Goal: Find specific page/section: Find specific page/section

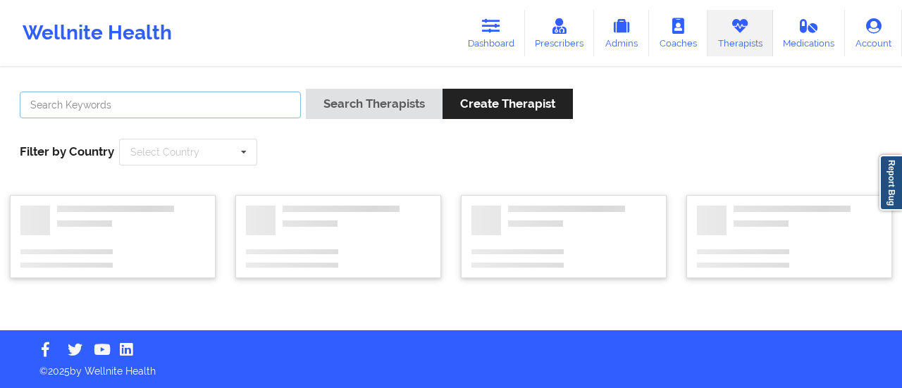
click at [209, 94] on input "text" at bounding box center [160, 105] width 281 height 27
type input "[PERSON_NAME]"
click at [558, 16] on link "Prescribers" at bounding box center [560, 33] width 70 height 47
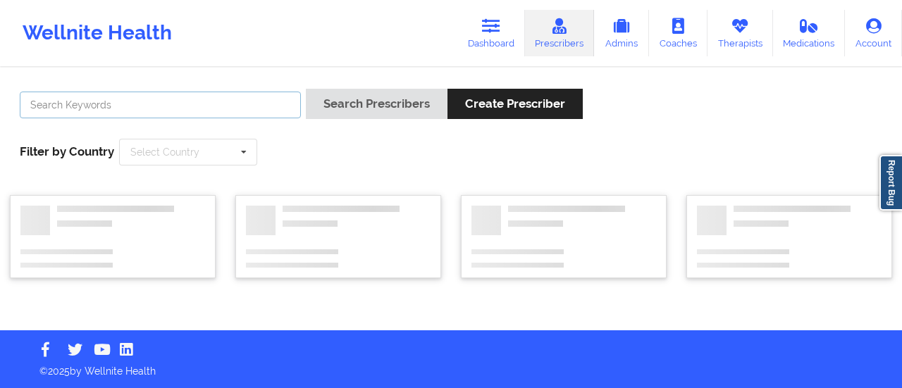
click at [186, 104] on input "text" at bounding box center [160, 105] width 281 height 27
type input "[PERSON_NAME]"
click at [306, 89] on button "Search Prescribers" at bounding box center [377, 104] width 142 height 30
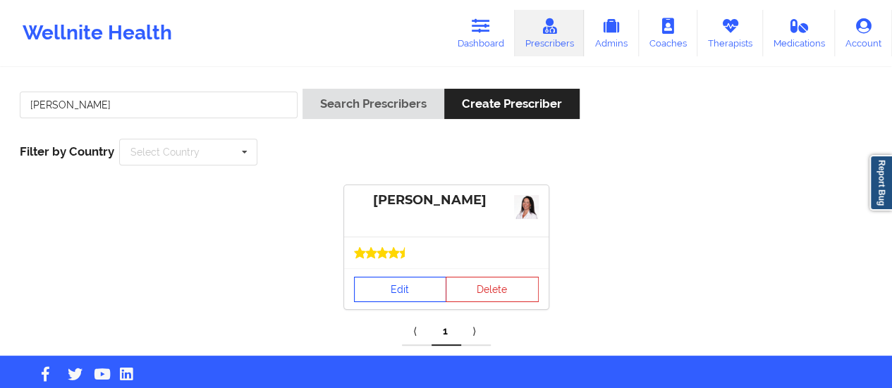
click at [385, 288] on link "Edit" at bounding box center [400, 289] width 93 height 25
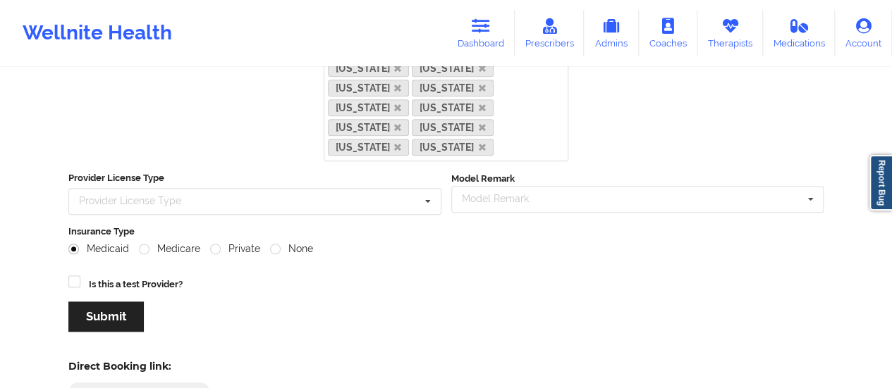
scroll to position [668, 0]
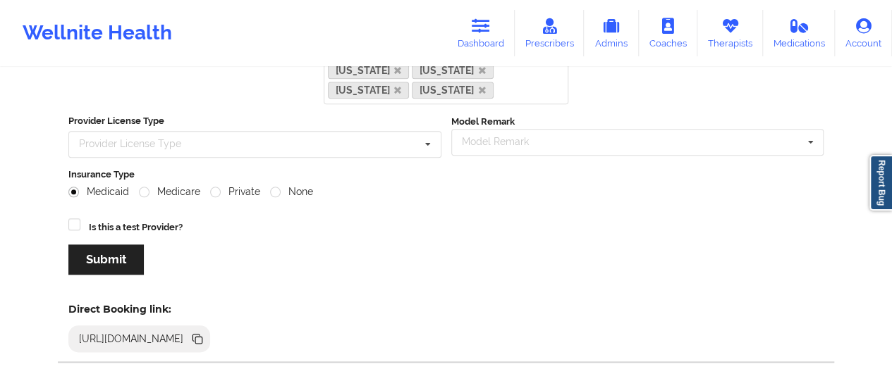
click at [202, 337] on icon at bounding box center [198, 340] width 7 height 7
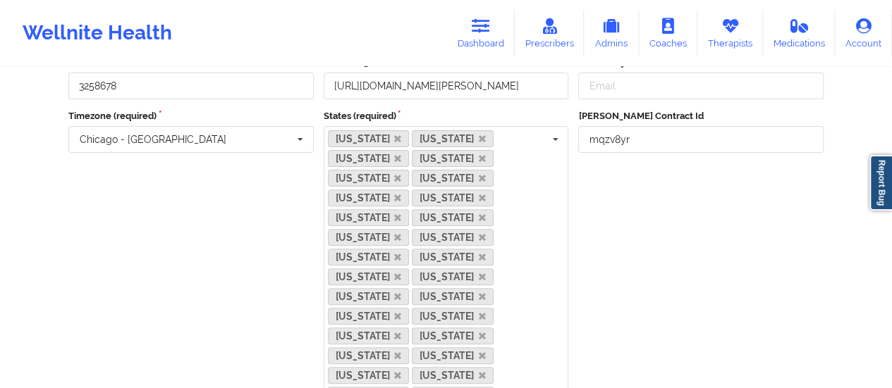
scroll to position [144, 0]
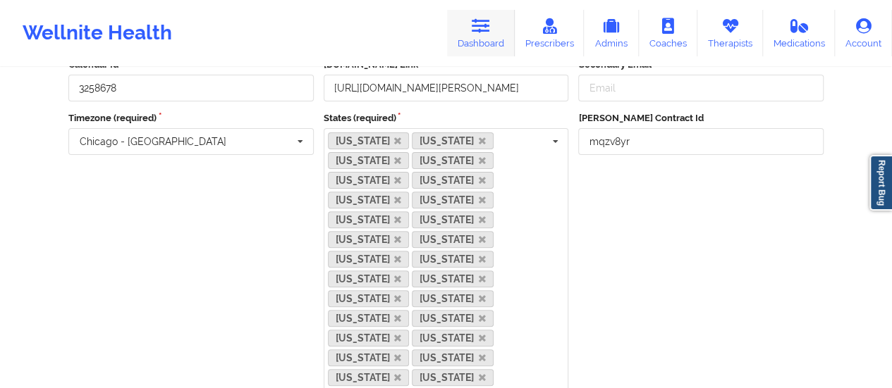
click at [474, 32] on icon at bounding box center [481, 26] width 18 height 16
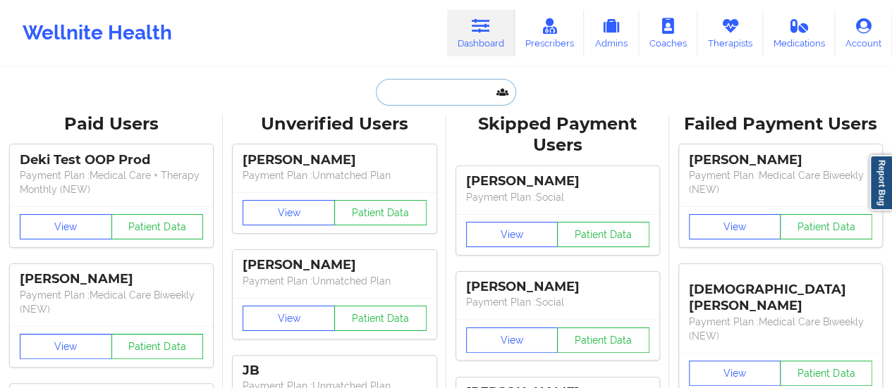
click at [436, 87] on input "text" at bounding box center [446, 92] width 140 height 27
paste input "[EMAIL_ADDRESS][DOMAIN_NAME]"
type input "[EMAIL_ADDRESS][DOMAIN_NAME]"
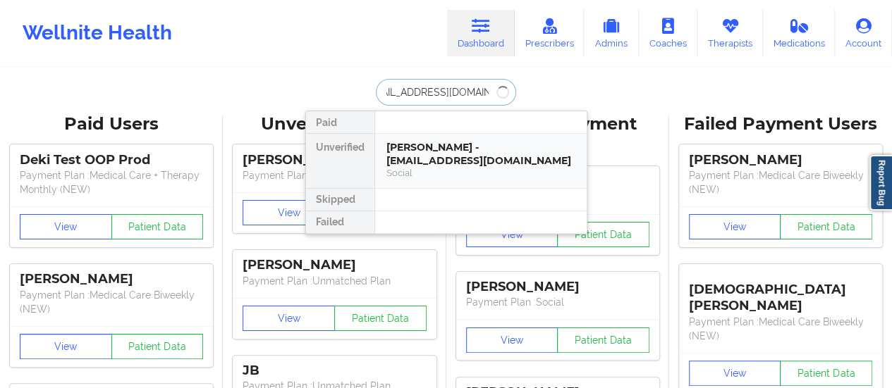
click at [444, 147] on div "[PERSON_NAME] - [EMAIL_ADDRESS][DOMAIN_NAME]" at bounding box center [480, 154] width 189 height 26
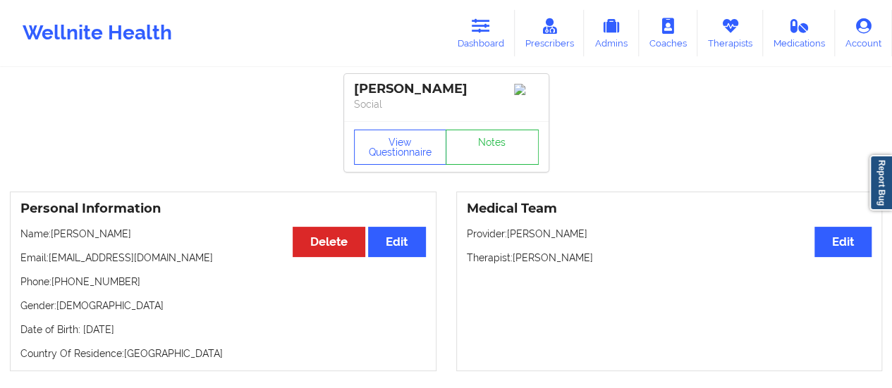
scroll to position [20, 0]
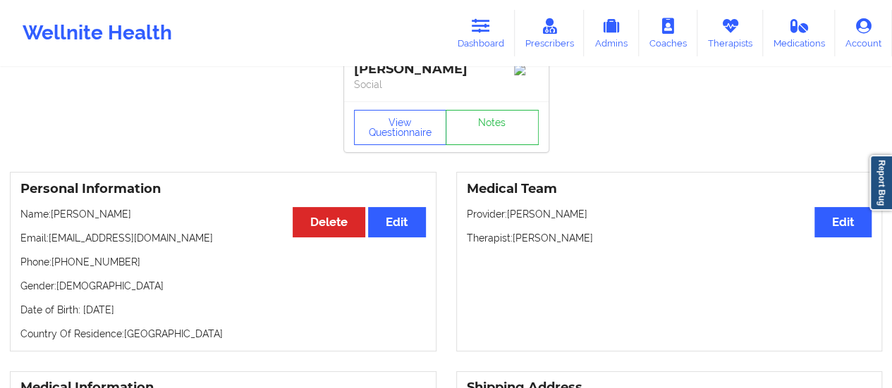
drag, startPoint x: 147, startPoint y: 221, endPoint x: 114, endPoint y: 216, distance: 32.7
click at [114, 216] on p "Name: [PERSON_NAME]" at bounding box center [222, 214] width 405 height 14
drag, startPoint x: 100, startPoint y: 221, endPoint x: 202, endPoint y: 225, distance: 101.6
click at [202, 221] on p "Name: [PERSON_NAME]" at bounding box center [222, 214] width 405 height 14
copy p "[PERSON_NAME]"
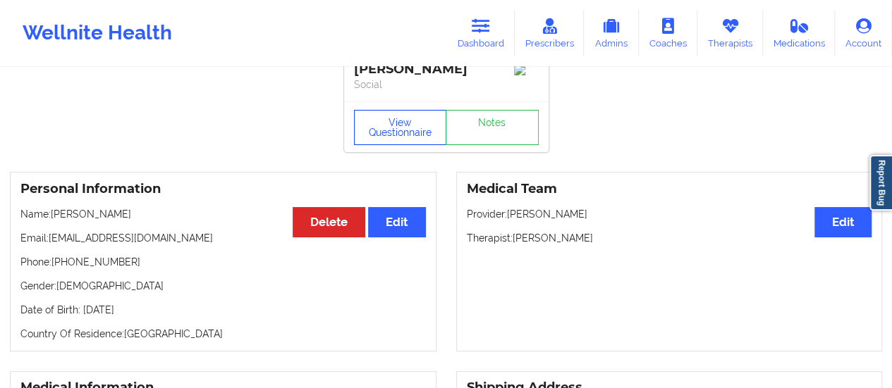
click at [367, 137] on button "View Questionnaire" at bounding box center [400, 127] width 93 height 35
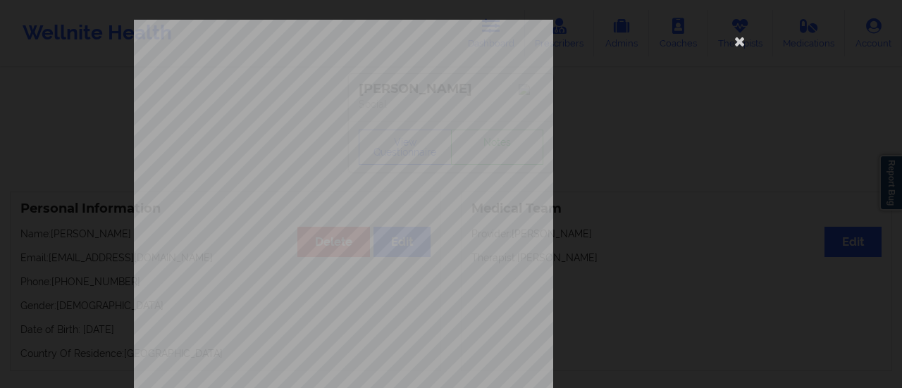
scroll to position [283, 0]
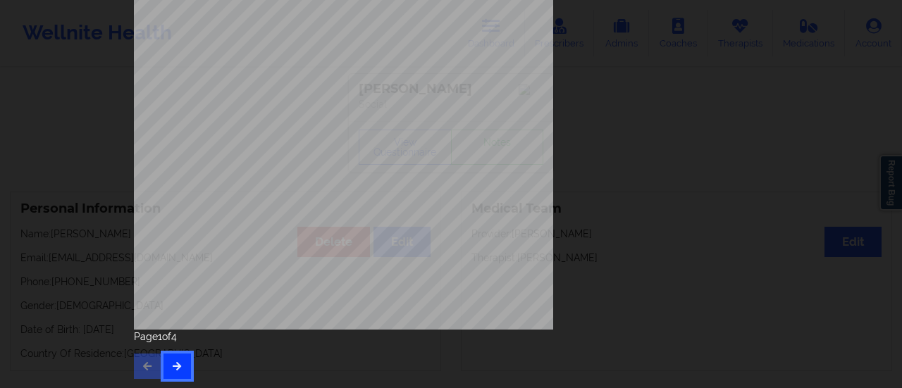
click at [172, 368] on icon "button" at bounding box center [177, 366] width 12 height 8
click at [172, 372] on button "button" at bounding box center [177, 366] width 27 height 25
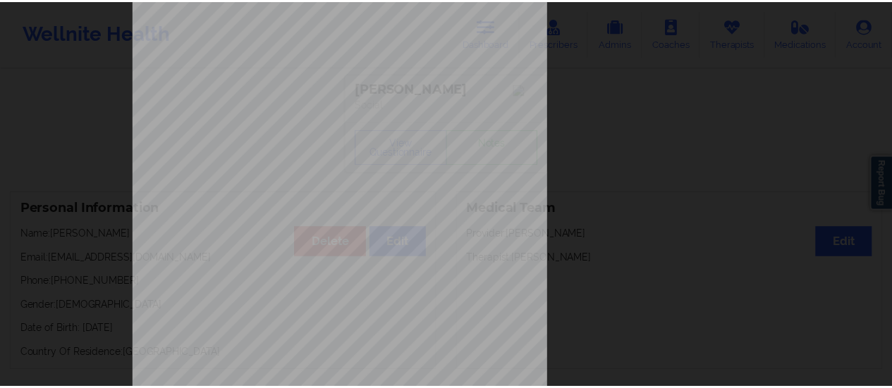
scroll to position [0, 0]
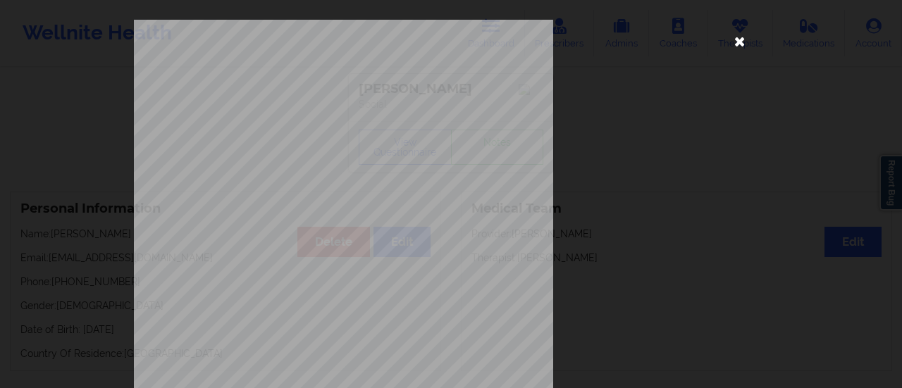
click at [729, 44] on icon at bounding box center [740, 41] width 23 height 23
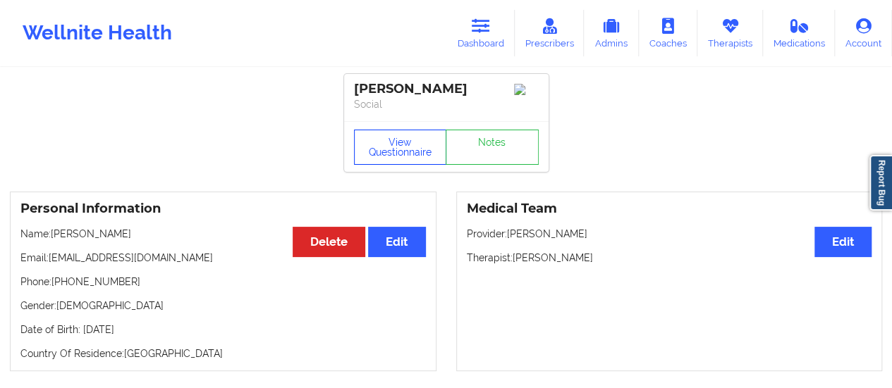
click at [395, 153] on button "View Questionnaire" at bounding box center [400, 147] width 93 height 35
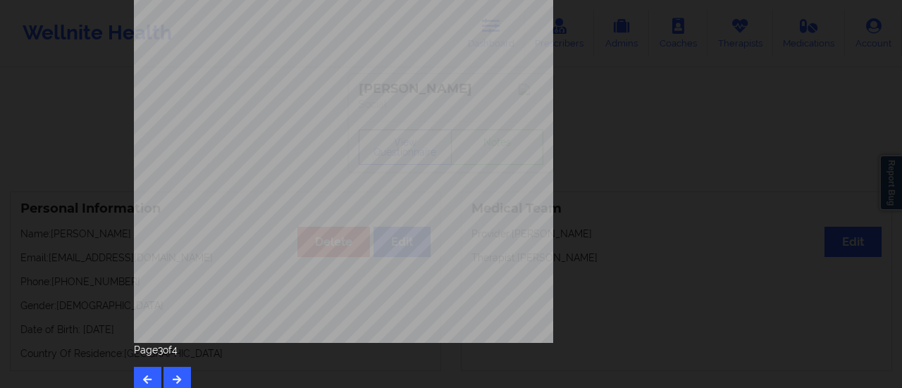
scroll to position [283, 0]
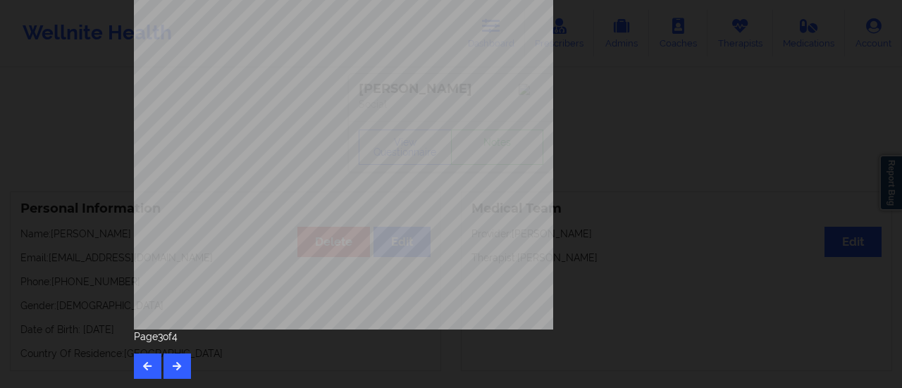
click at [179, 351] on div "Page 3 of 4" at bounding box center [451, 354] width 634 height 49
click at [175, 367] on icon "button" at bounding box center [177, 366] width 12 height 8
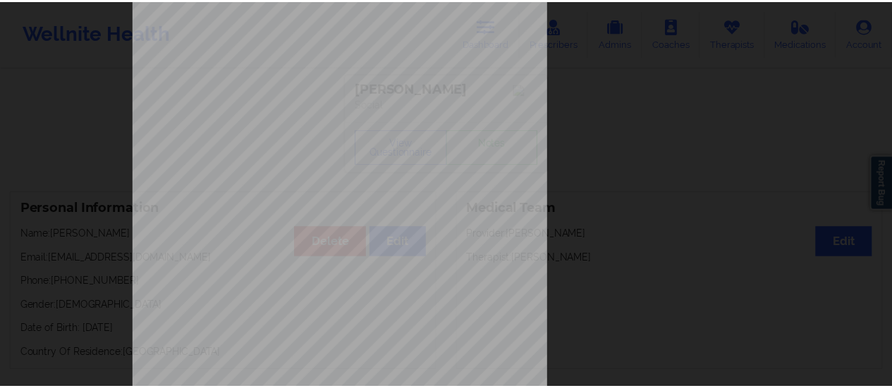
scroll to position [0, 0]
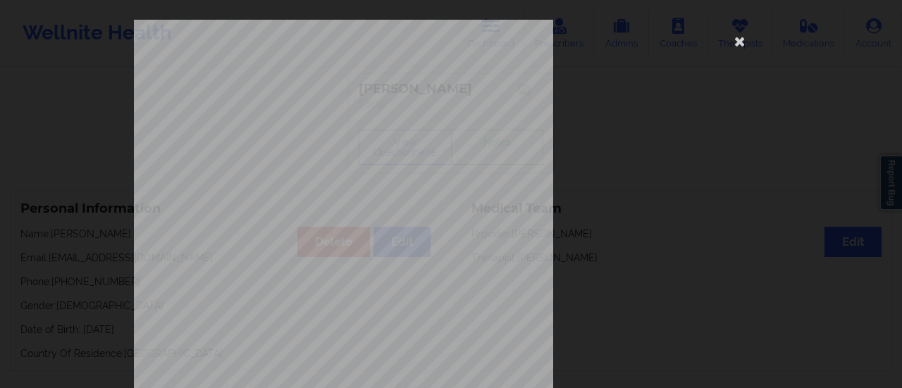
click at [725, 47] on div "Insurance Company Identity number by patient BCBS TX Insurance dependency statu…" at bounding box center [451, 317] width 634 height 594
click at [736, 40] on icon at bounding box center [740, 41] width 23 height 23
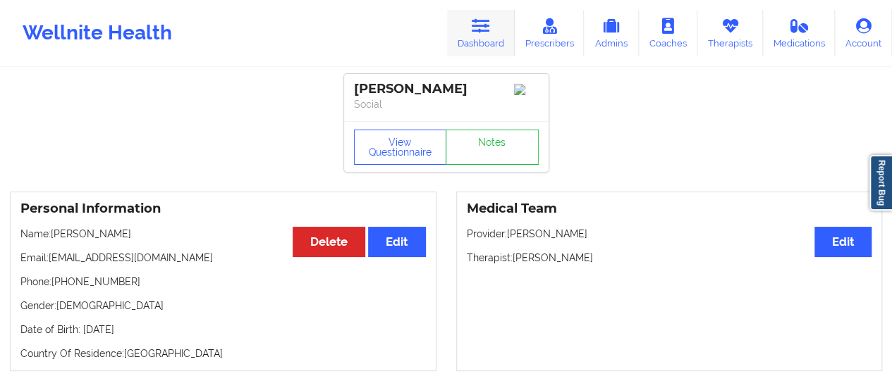
click at [502, 39] on link "Dashboard" at bounding box center [481, 33] width 68 height 47
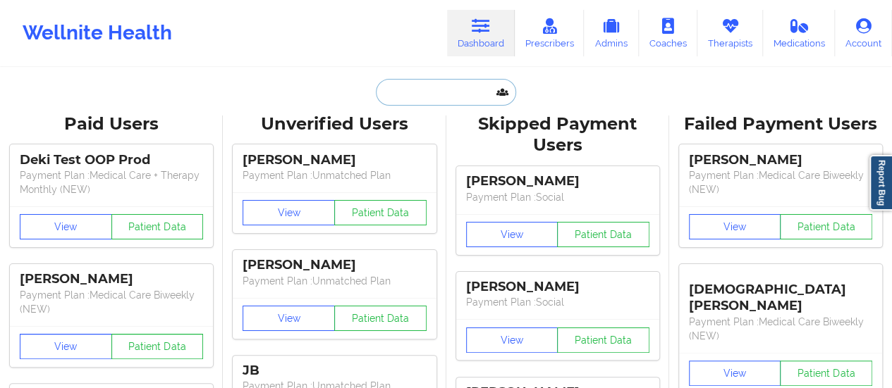
click at [443, 85] on input "text" at bounding box center [446, 92] width 140 height 27
paste input "[EMAIL_ADDRESS][DOMAIN_NAME]"
type input "[EMAIL_ADDRESS][DOMAIN_NAME]"
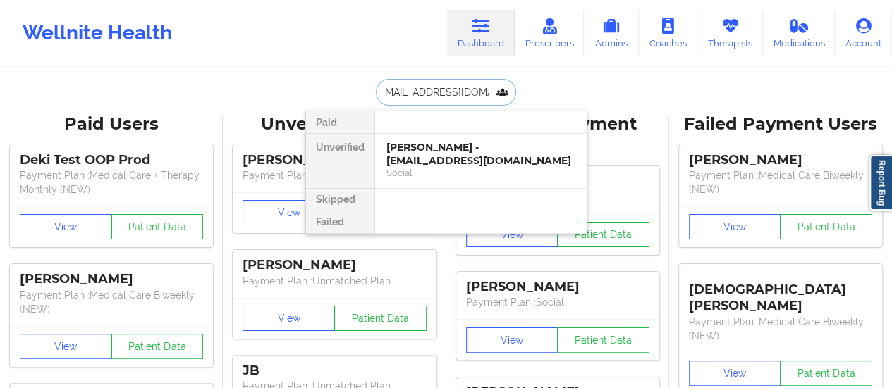
click at [468, 166] on div "[PERSON_NAME] - [EMAIL_ADDRESS][DOMAIN_NAME]" at bounding box center [480, 154] width 189 height 26
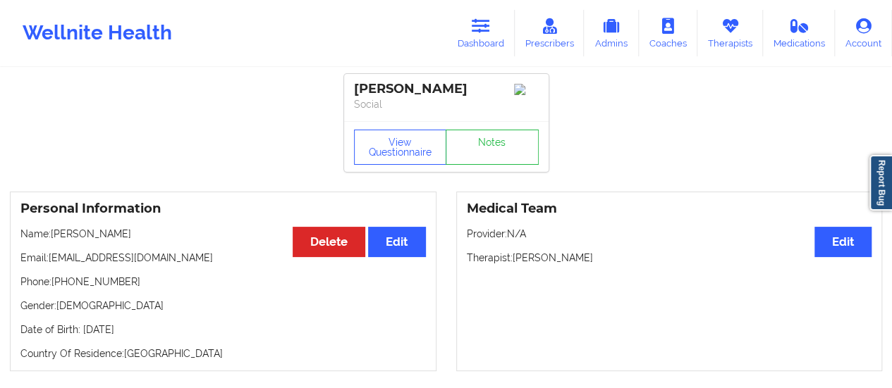
drag, startPoint x: 146, startPoint y: 245, endPoint x: 47, endPoint y: 238, distance: 98.9
click at [47, 238] on p "Name: [PERSON_NAME]" at bounding box center [222, 234] width 405 height 14
click at [140, 238] on p "Name: [PERSON_NAME]" at bounding box center [222, 234] width 405 height 14
drag, startPoint x: 140, startPoint y: 238, endPoint x: 57, endPoint y: 240, distance: 82.5
click at [57, 240] on p "Name: [PERSON_NAME]" at bounding box center [222, 234] width 405 height 14
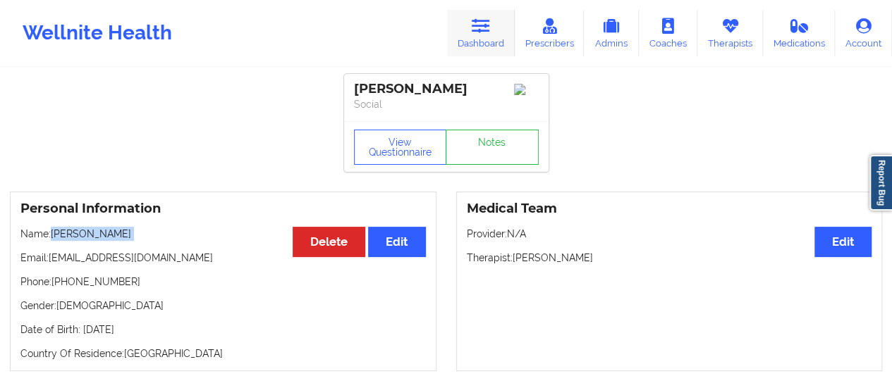
click at [478, 34] on icon at bounding box center [481, 26] width 18 height 16
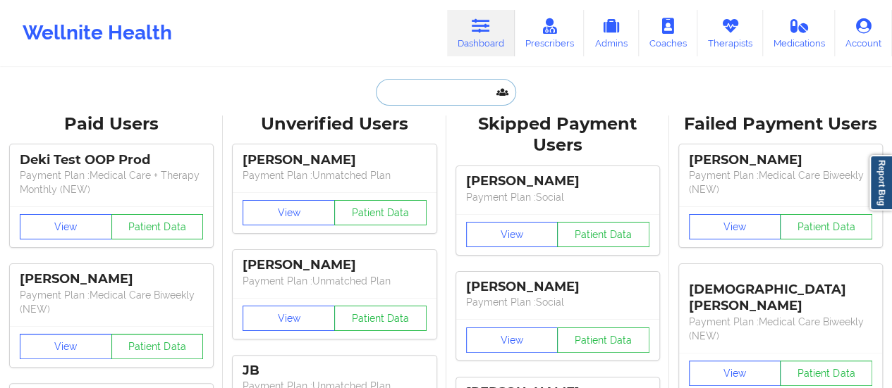
click at [439, 85] on input "text" at bounding box center [446, 92] width 140 height 27
paste input "[EMAIL_ADDRESS][DOMAIN_NAME]"
type input "[EMAIL_ADDRESS][DOMAIN_NAME]"
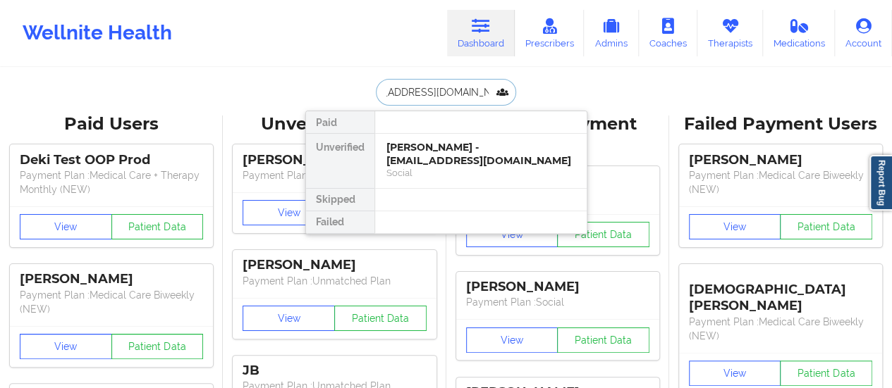
click at [419, 159] on div "[PERSON_NAME] - [EMAIL_ADDRESS][DOMAIN_NAME]" at bounding box center [480, 154] width 189 height 26
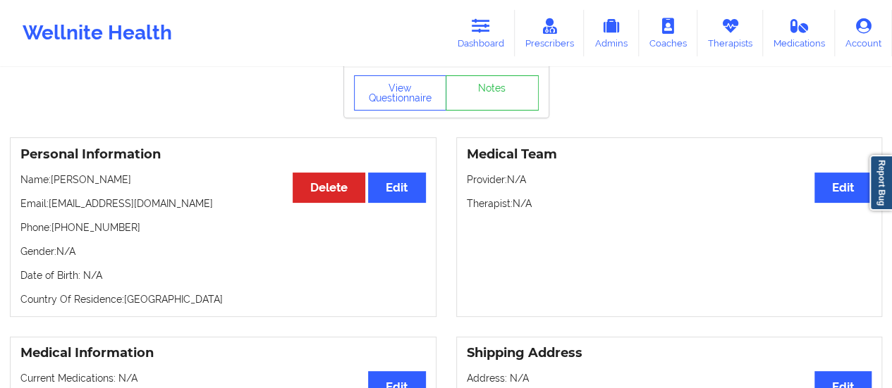
scroll to position [27, 0]
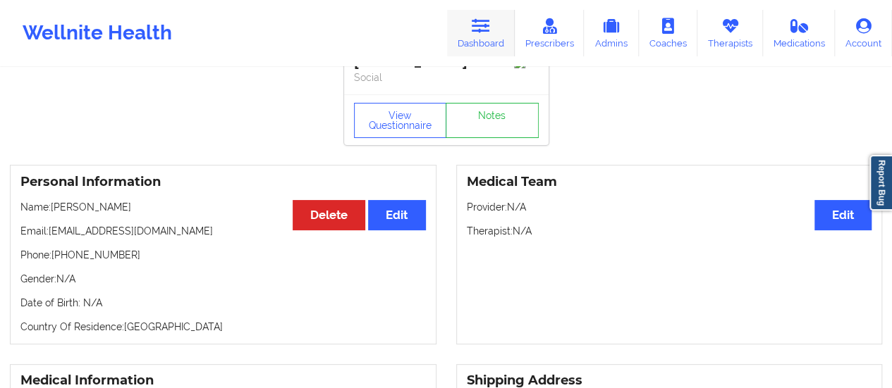
click at [489, 32] on icon at bounding box center [481, 26] width 18 height 16
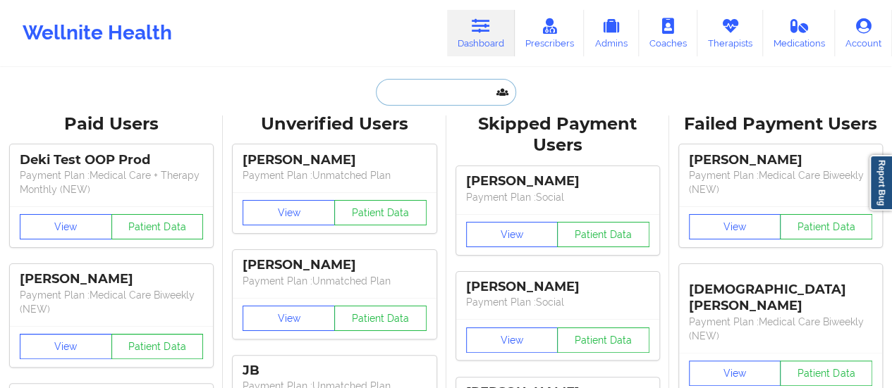
click at [423, 87] on input "text" at bounding box center [446, 92] width 140 height 27
paste input "[EMAIL_ADDRESS][DOMAIN_NAME]"
type input "[EMAIL_ADDRESS][DOMAIN_NAME]"
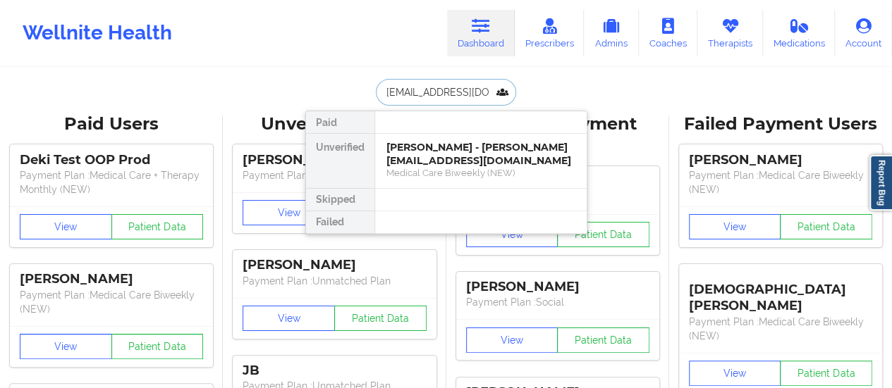
click at [449, 150] on div "[PERSON_NAME] - [PERSON_NAME][EMAIL_ADDRESS][DOMAIN_NAME]" at bounding box center [480, 154] width 189 height 26
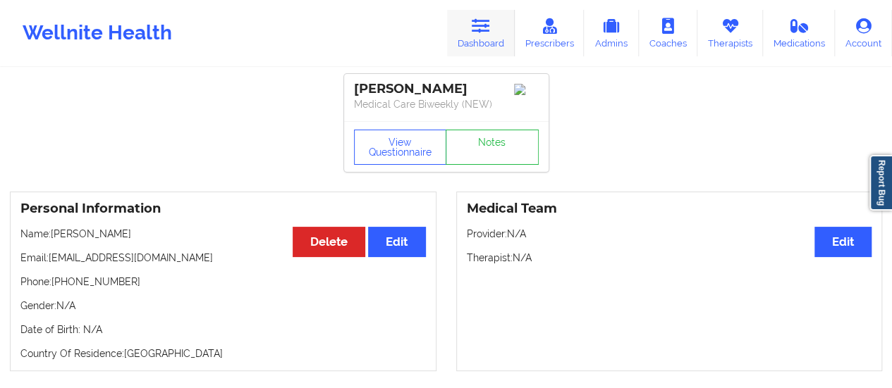
click at [477, 23] on icon at bounding box center [481, 26] width 18 height 16
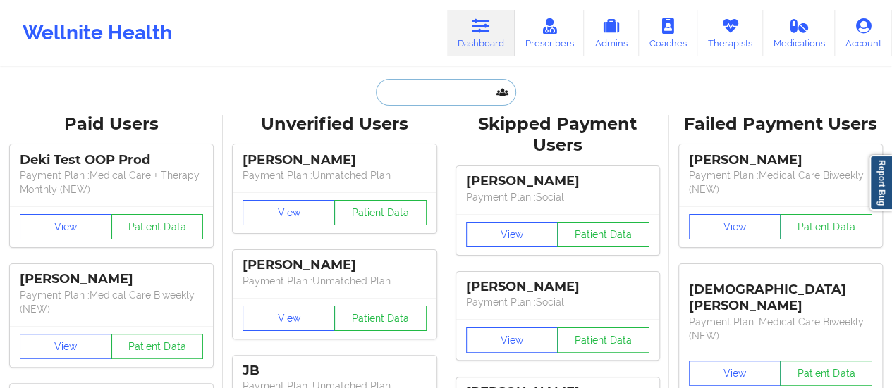
click at [439, 93] on input "text" at bounding box center [446, 92] width 140 height 27
paste input "[EMAIL_ADDRESS][PERSON_NAME][DOMAIN_NAME]"
type input "[EMAIL_ADDRESS][PERSON_NAME][DOMAIN_NAME]"
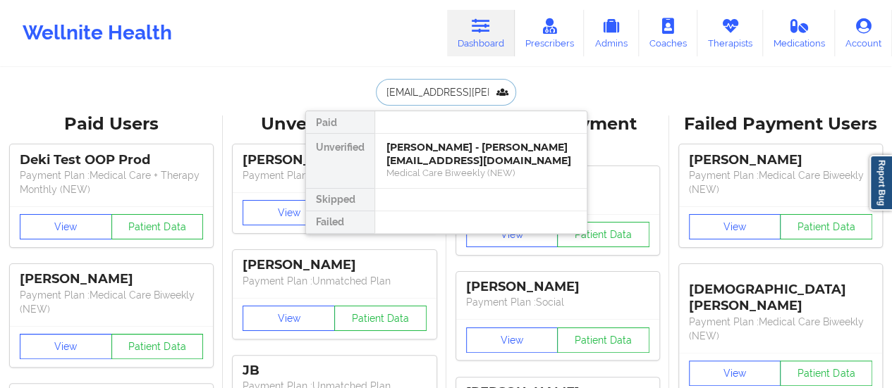
scroll to position [0, 10]
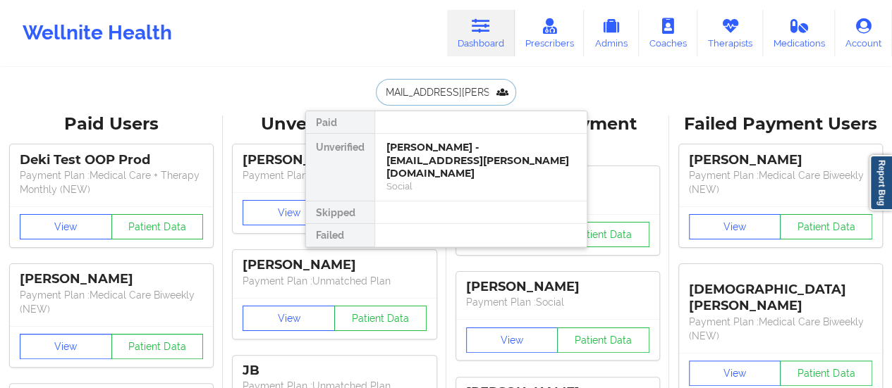
click at [475, 147] on div "[PERSON_NAME] - [EMAIL_ADDRESS][PERSON_NAME][DOMAIN_NAME]" at bounding box center [480, 160] width 189 height 39
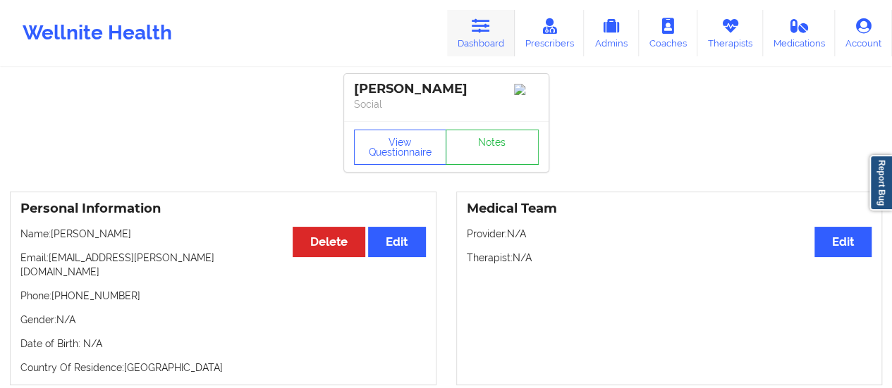
click at [475, 39] on link "Dashboard" at bounding box center [481, 33] width 68 height 47
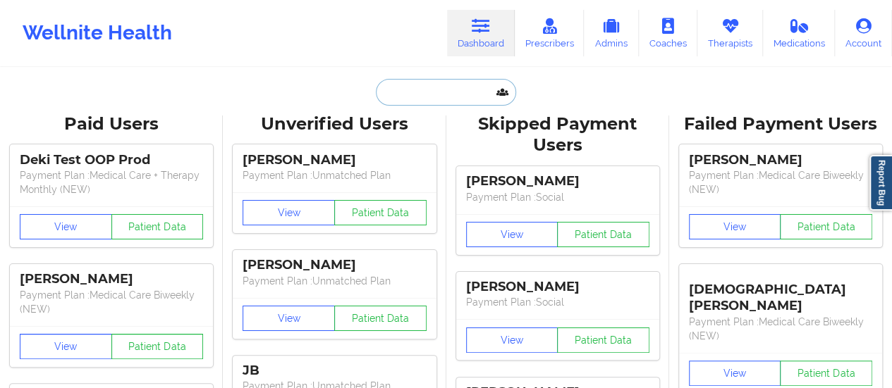
click at [463, 91] on input "text" at bounding box center [446, 92] width 140 height 27
paste input "[PERSON_NAME]"
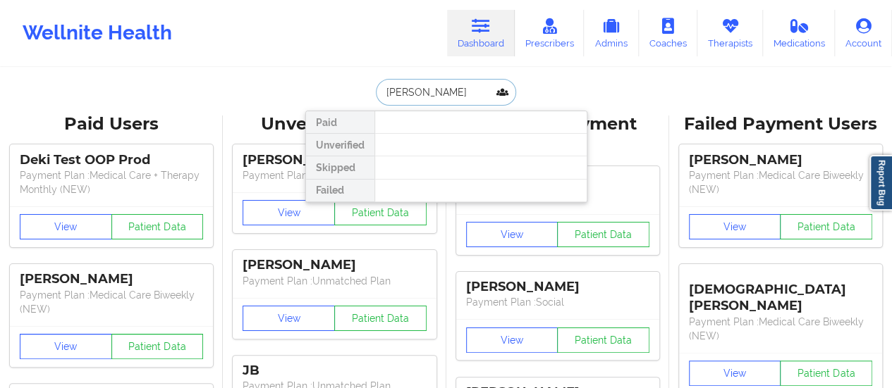
drag, startPoint x: 431, startPoint y: 92, endPoint x: 367, endPoint y: 95, distance: 64.9
click at [367, 95] on div "[PERSON_NAME] Paid Unverified Skipped Failed" at bounding box center [446, 92] width 282 height 27
type input "Skorzmeter"
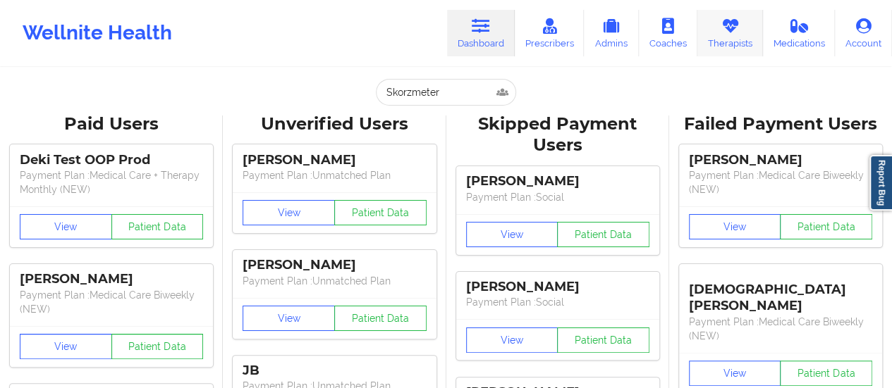
click at [735, 36] on link "Therapists" at bounding box center [730, 33] width 66 height 47
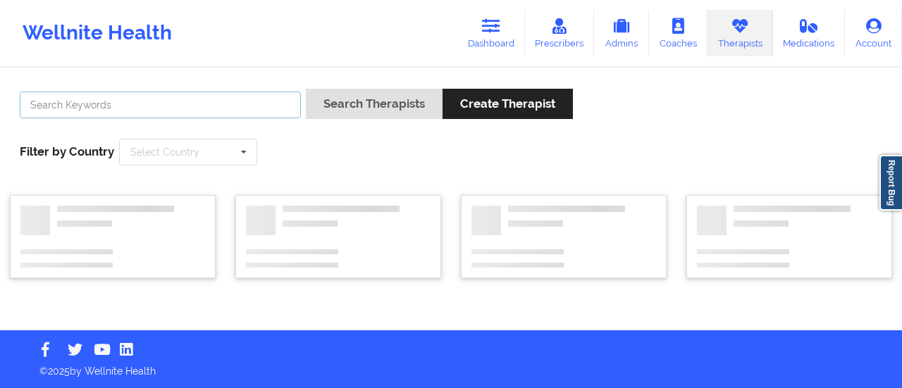
click at [259, 114] on input "text" at bounding box center [160, 105] width 281 height 27
type input "[PERSON_NAME]"
click at [306, 89] on button "Search Therapists" at bounding box center [374, 104] width 137 height 30
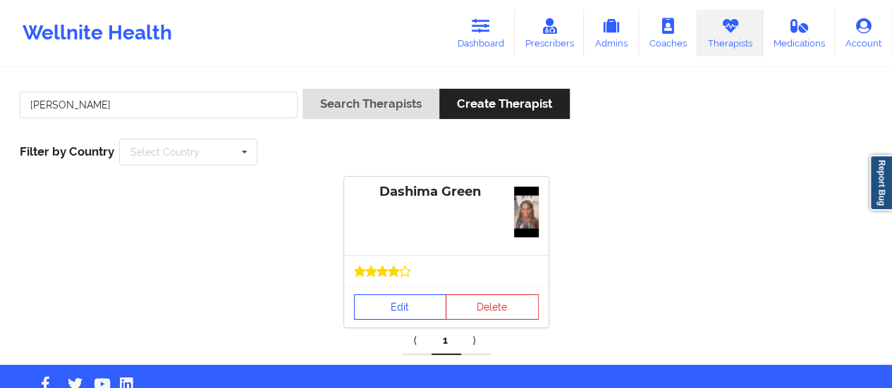
drag, startPoint x: 376, startPoint y: 267, endPoint x: 373, endPoint y: 305, distance: 38.2
click at [373, 305] on div "Dashima Green Edit Delete" at bounding box center [446, 252] width 204 height 151
click at [373, 305] on link "Edit" at bounding box center [400, 307] width 93 height 25
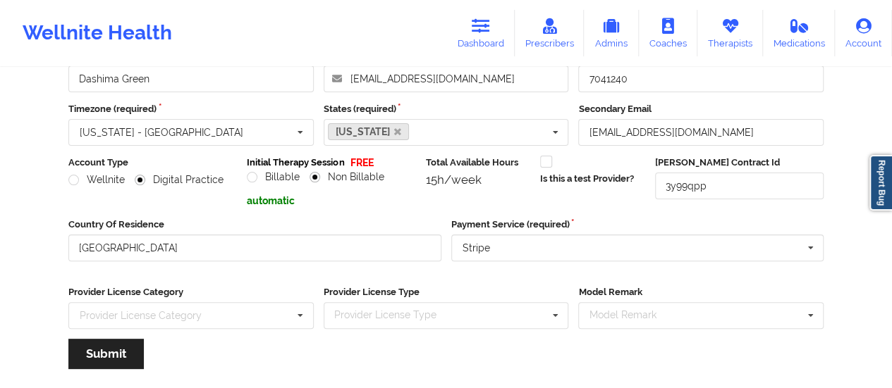
scroll to position [254, 0]
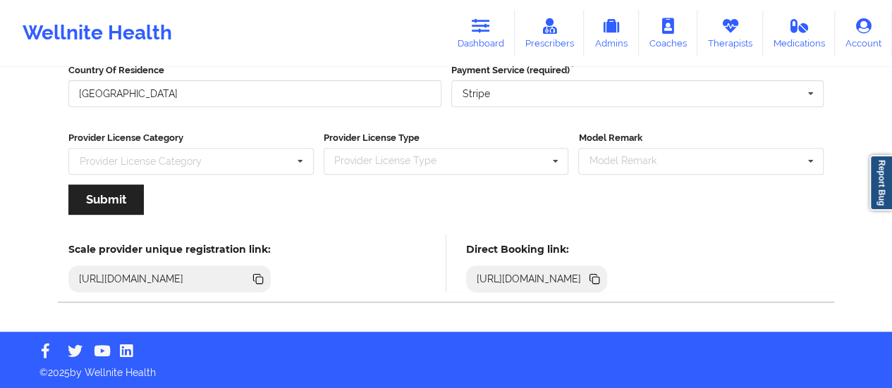
click at [602, 276] on icon at bounding box center [595, 279] width 16 height 16
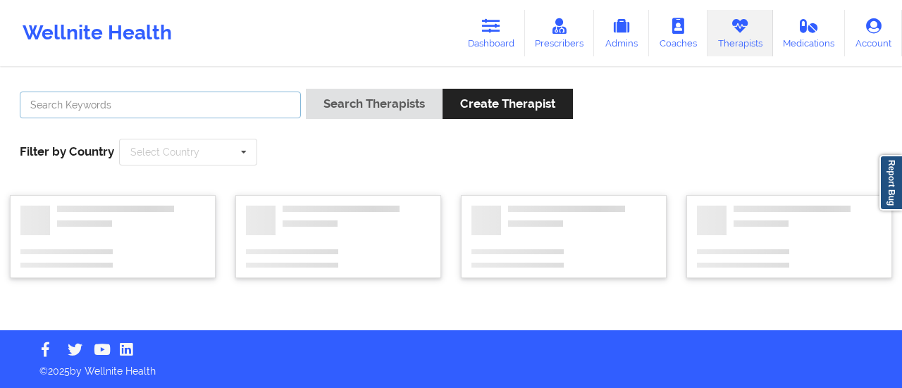
click at [206, 95] on input "text" at bounding box center [160, 105] width 281 height 27
type input "[PERSON_NAME]"
click at [306, 89] on button "Search Therapists" at bounding box center [374, 104] width 137 height 30
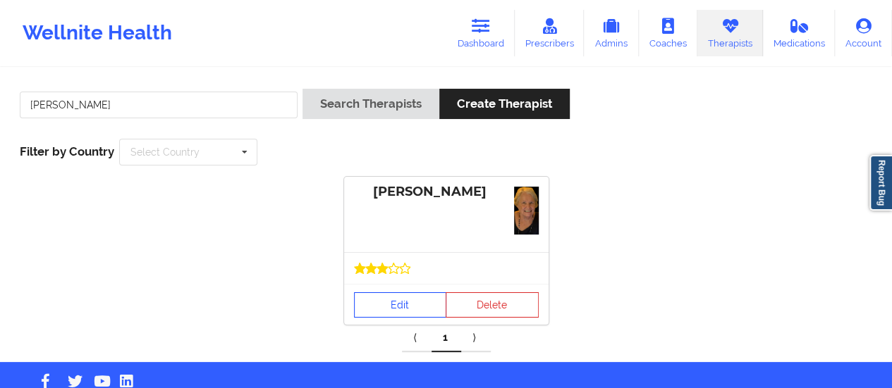
drag, startPoint x: 402, startPoint y: 259, endPoint x: 390, endPoint y: 294, distance: 36.6
click at [390, 294] on div "[PERSON_NAME] Edit Delete" at bounding box center [446, 251] width 204 height 148
click at [390, 294] on link "Edit" at bounding box center [400, 305] width 93 height 25
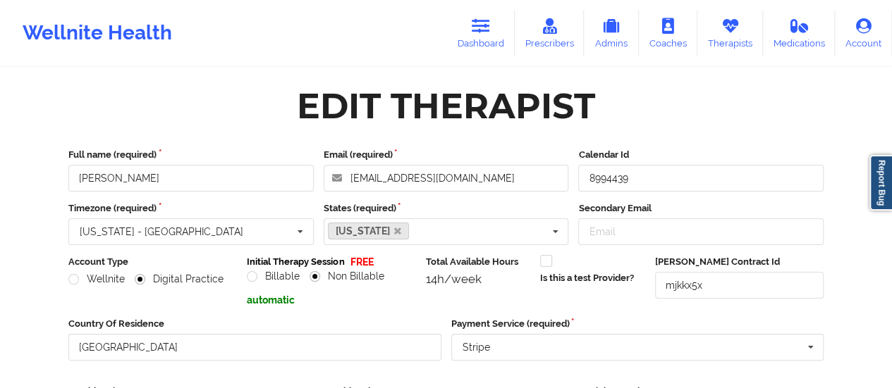
scroll to position [254, 0]
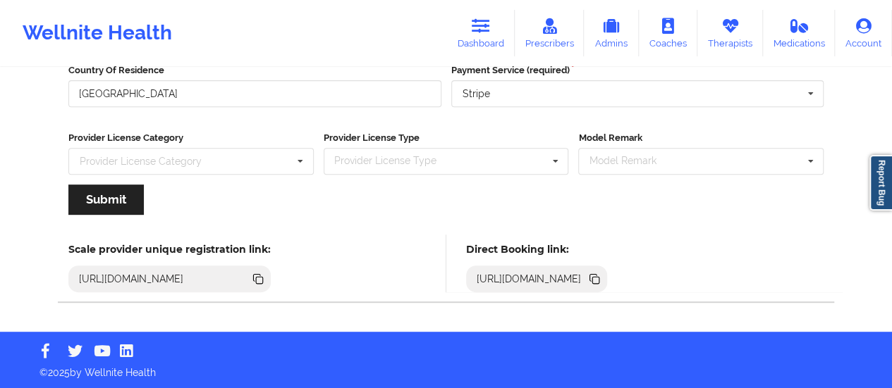
click at [602, 278] on icon at bounding box center [595, 279] width 16 height 16
click at [498, 35] on link "Dashboard" at bounding box center [481, 33] width 68 height 47
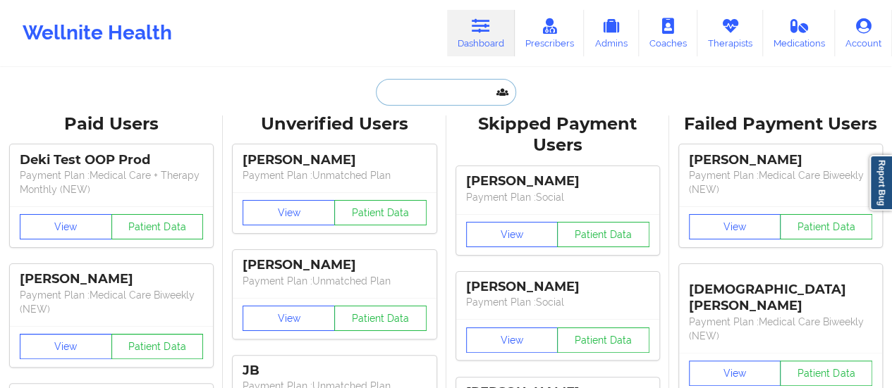
click at [411, 82] on input "text" at bounding box center [446, 92] width 140 height 27
paste input "[PERSON_NAME]"
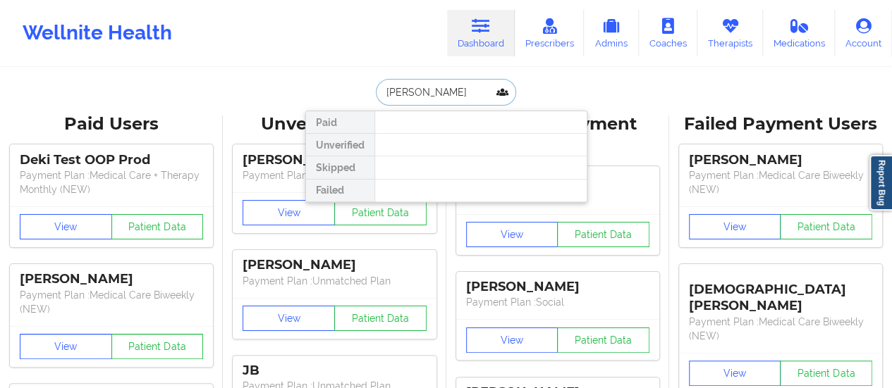
drag, startPoint x: 432, startPoint y: 92, endPoint x: 337, endPoint y: 92, distance: 95.2
click at [337, 92] on div "[PERSON_NAME] Paid Unverified Skipped Failed" at bounding box center [446, 92] width 282 height 27
click at [429, 94] on input "[PERSON_NAME]" at bounding box center [446, 92] width 140 height 27
drag, startPoint x: 440, startPoint y: 93, endPoint x: 510, endPoint y: 93, distance: 70.5
click at [510, 93] on input "[PERSON_NAME]" at bounding box center [446, 92] width 140 height 27
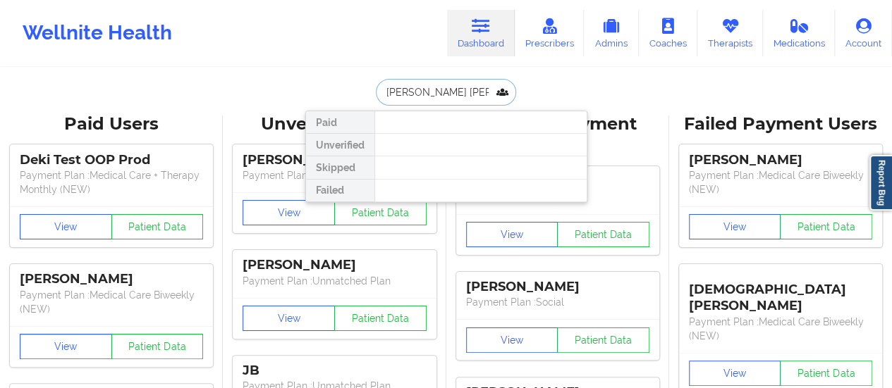
type input "[PERSON_NAME]"
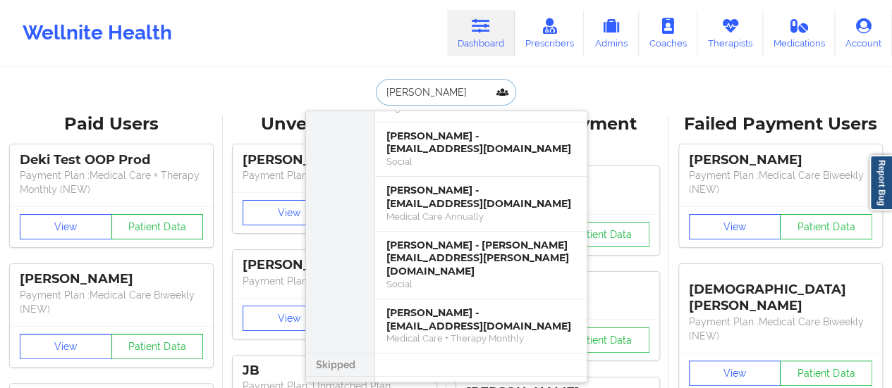
scroll to position [263, 0]
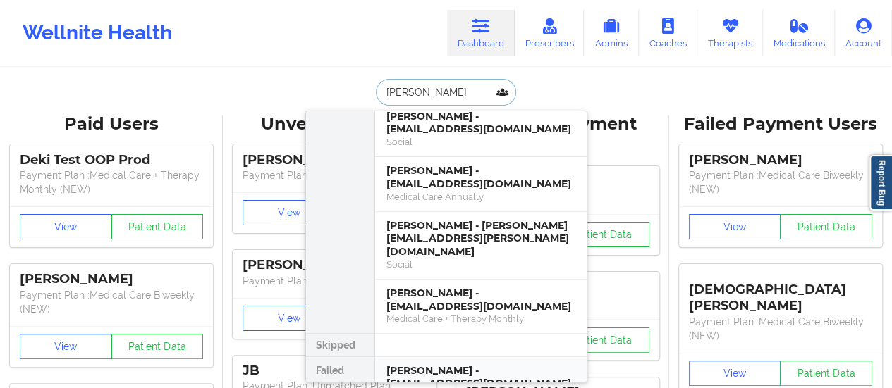
click at [466, 364] on div "[PERSON_NAME] - [EMAIL_ADDRESS][DOMAIN_NAME]" at bounding box center [480, 377] width 189 height 26
